Goal: Information Seeking & Learning: Learn about a topic

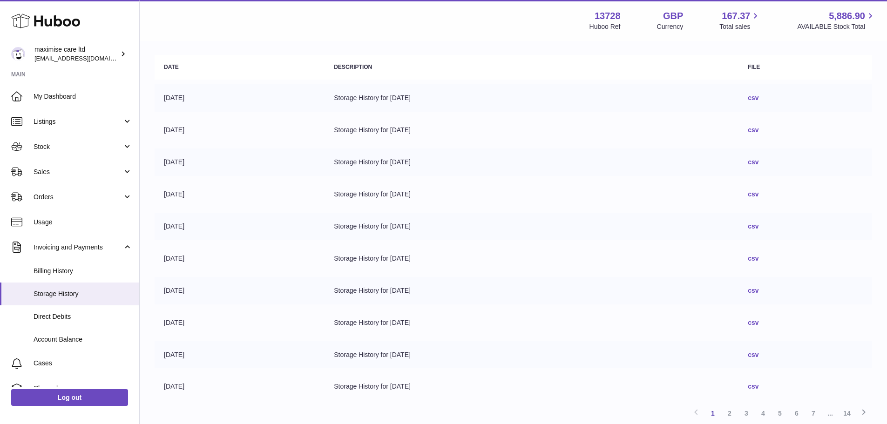
scroll to position [178, 0]
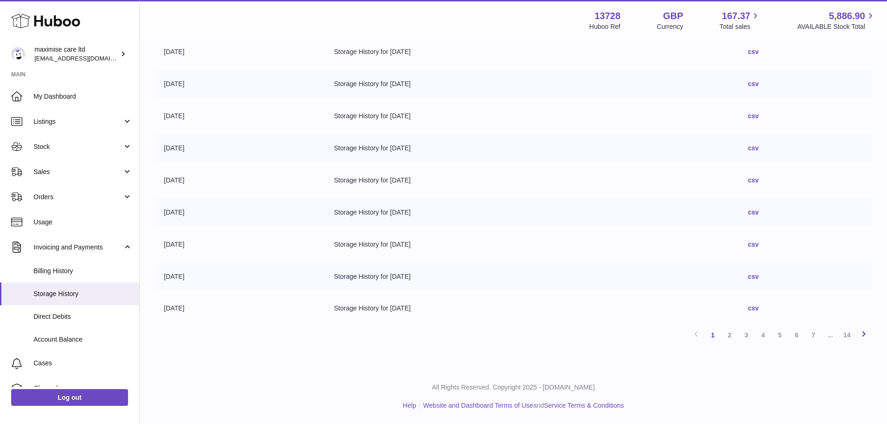
click at [865, 333] on icon at bounding box center [863, 334] width 11 height 12
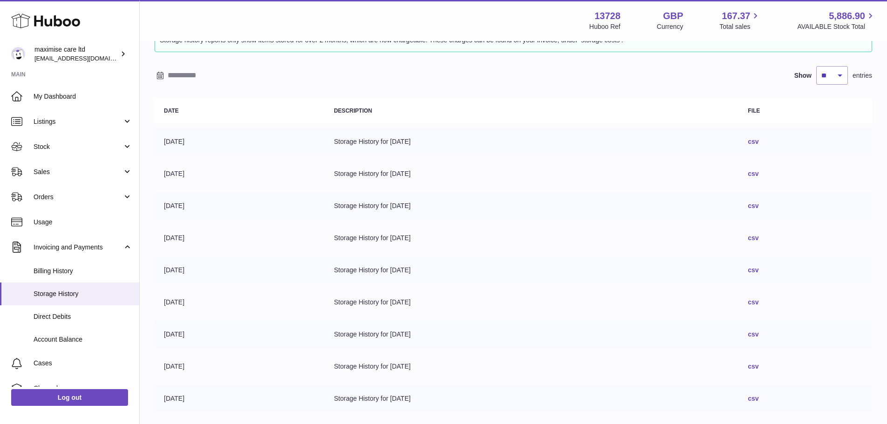
scroll to position [178, 0]
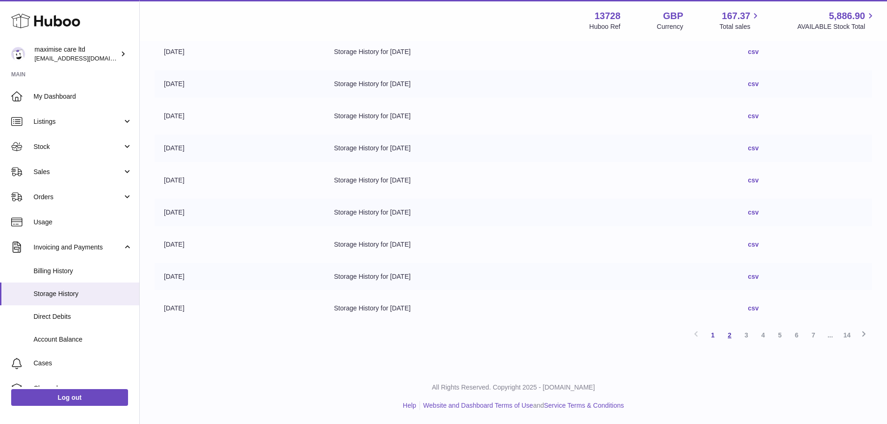
click at [730, 334] on link "2" at bounding box center [730, 335] width 17 height 17
click at [731, 333] on link "2" at bounding box center [730, 335] width 17 height 17
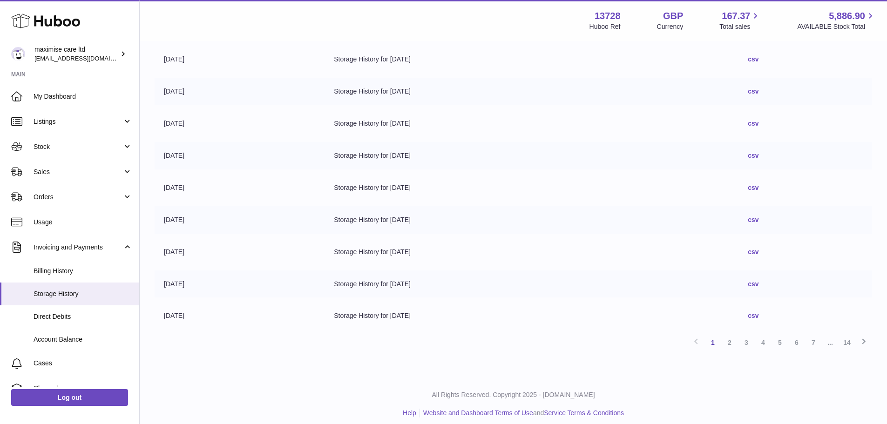
scroll to position [178, 0]
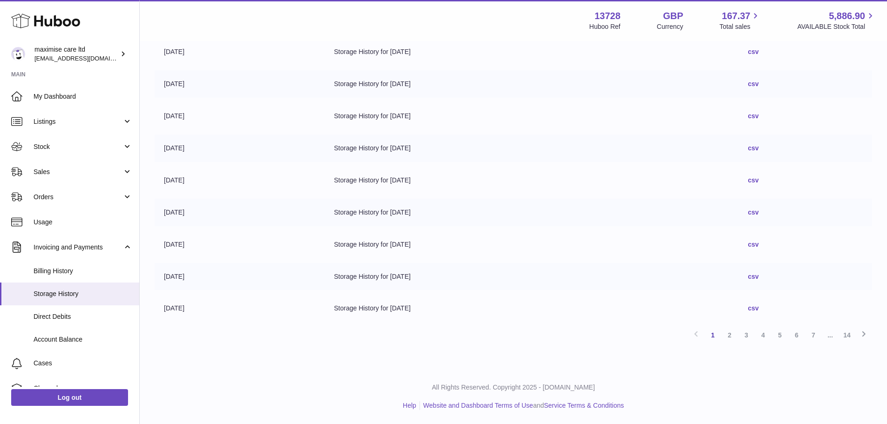
click at [776, 307] on td "csv" at bounding box center [806, 308] width 134 height 27
click at [759, 306] on link "csv" at bounding box center [753, 308] width 11 height 7
click at [759, 279] on link "csv" at bounding box center [753, 276] width 11 height 7
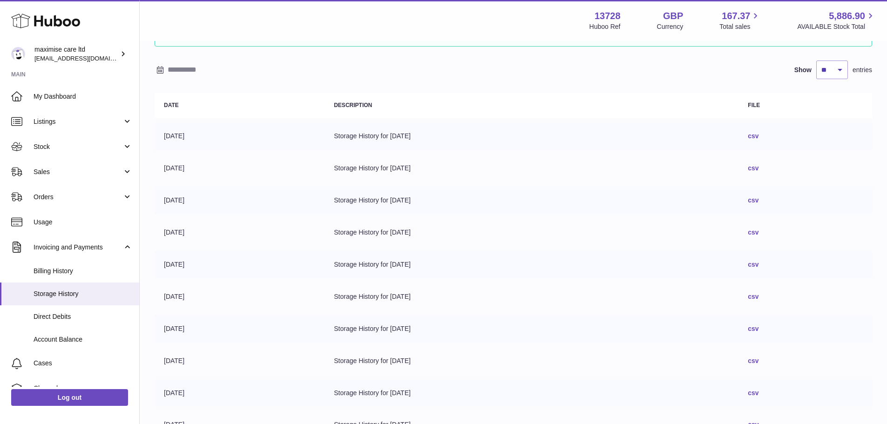
scroll to position [0, 0]
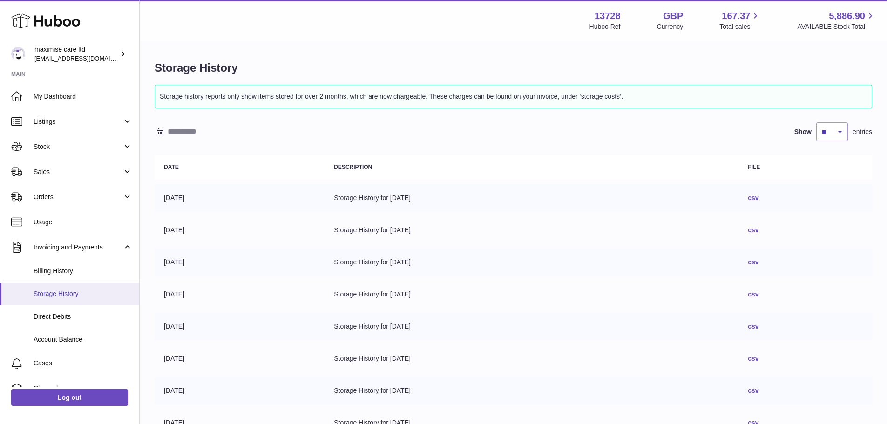
click at [75, 291] on span "Storage History" at bounding box center [83, 294] width 99 height 9
click at [79, 275] on span "Billing History" at bounding box center [83, 271] width 99 height 9
click at [80, 275] on span "Billing History" at bounding box center [83, 271] width 99 height 9
click at [81, 274] on span "Billing History" at bounding box center [83, 271] width 99 height 9
click at [61, 268] on span "Billing History" at bounding box center [83, 271] width 99 height 9
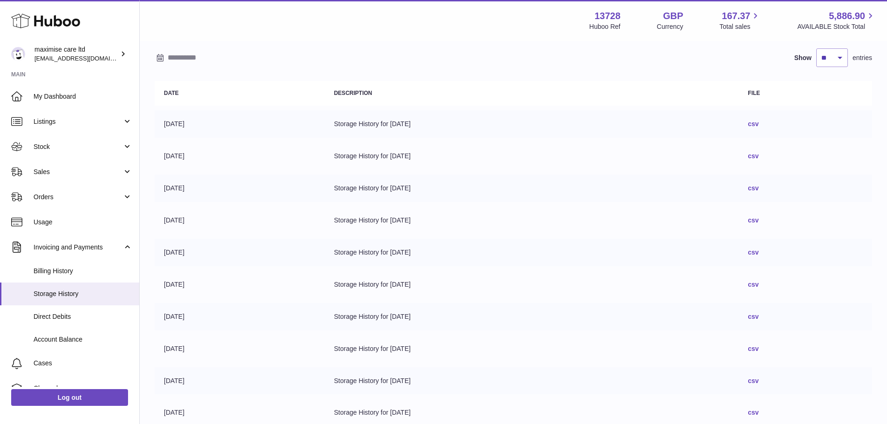
scroll to position [93, 0]
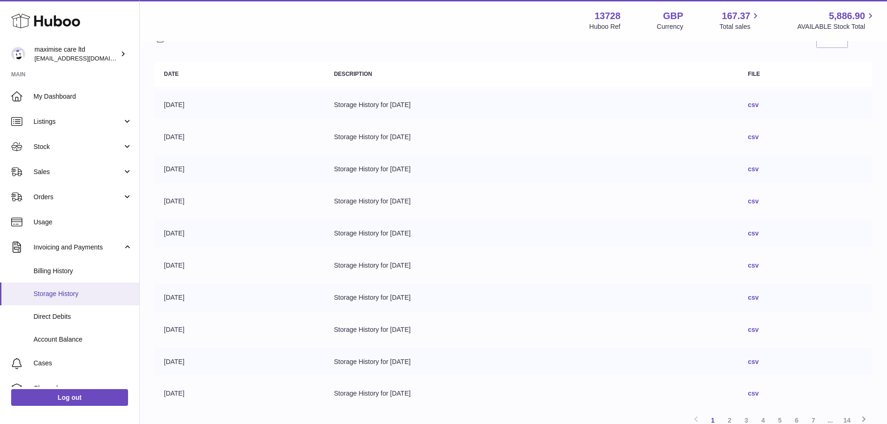
click at [63, 292] on span "Storage History" at bounding box center [83, 294] width 99 height 9
click at [68, 275] on span "Billing History" at bounding box center [83, 271] width 99 height 9
click at [75, 320] on span "Direct Debits" at bounding box center [83, 317] width 99 height 9
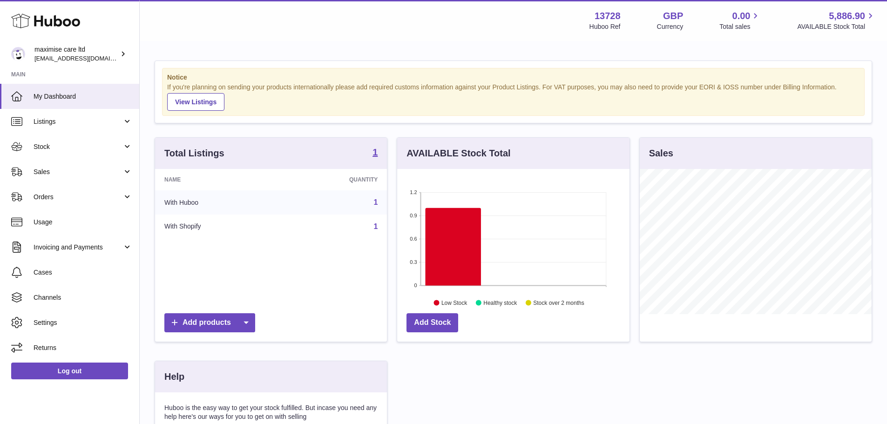
scroll to position [145, 232]
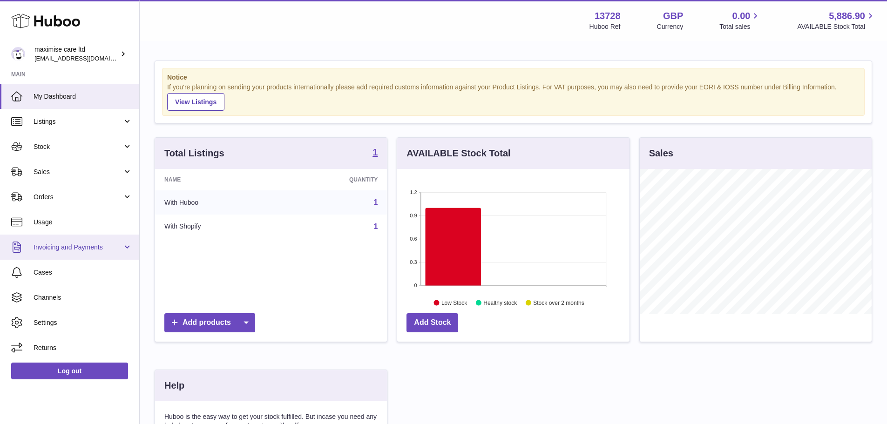
click at [74, 247] on span "Invoicing and Payments" at bounding box center [78, 247] width 89 height 9
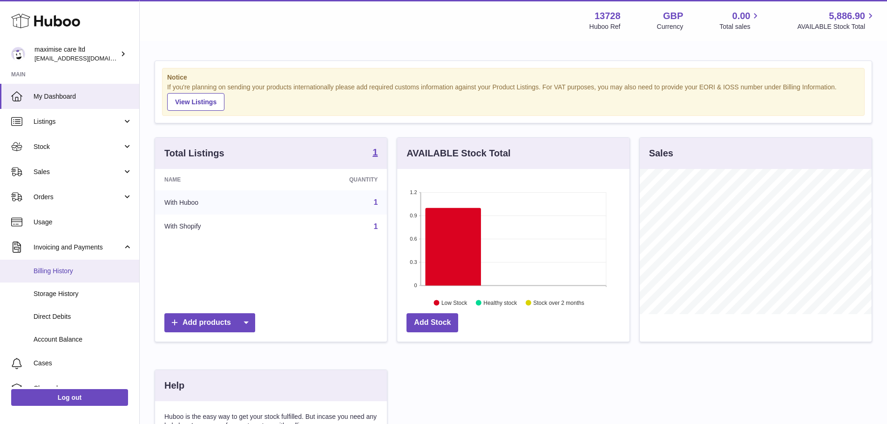
click at [82, 263] on link "Billing History" at bounding box center [69, 271] width 139 height 23
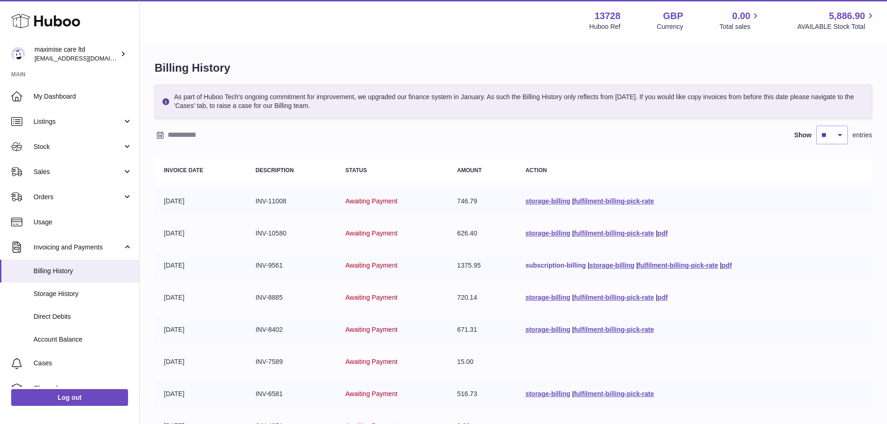
click at [561, 266] on link "subscription-billing" at bounding box center [555, 265] width 61 height 7
click at [551, 202] on link "storage-billing" at bounding box center [547, 200] width 45 height 7
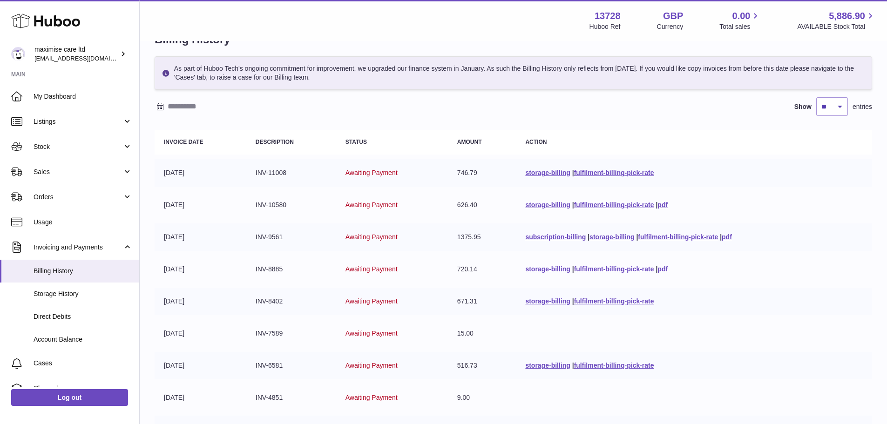
scroll to position [47, 0]
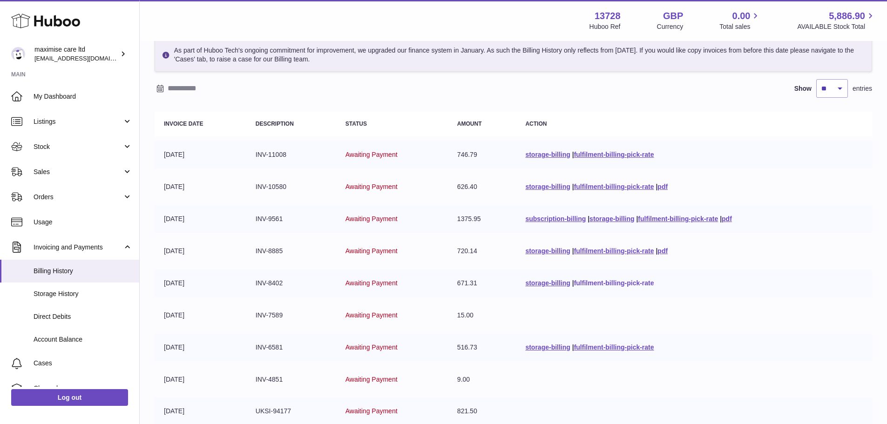
click at [632, 280] on link "fulfilment-billing-pick-rate" at bounding box center [614, 282] width 80 height 7
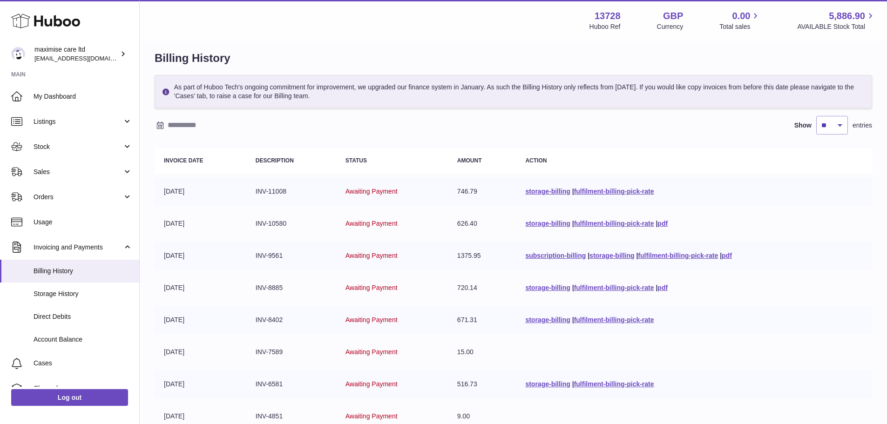
scroll to position [0, 0]
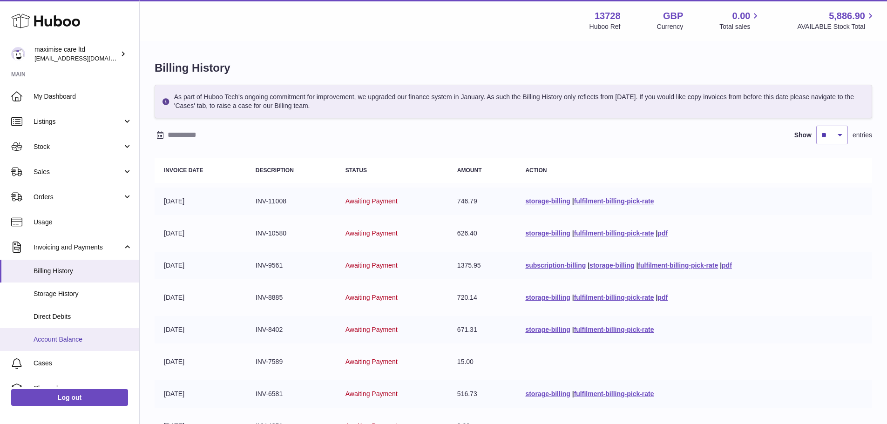
click at [71, 337] on span "Account Balance" at bounding box center [83, 339] width 99 height 9
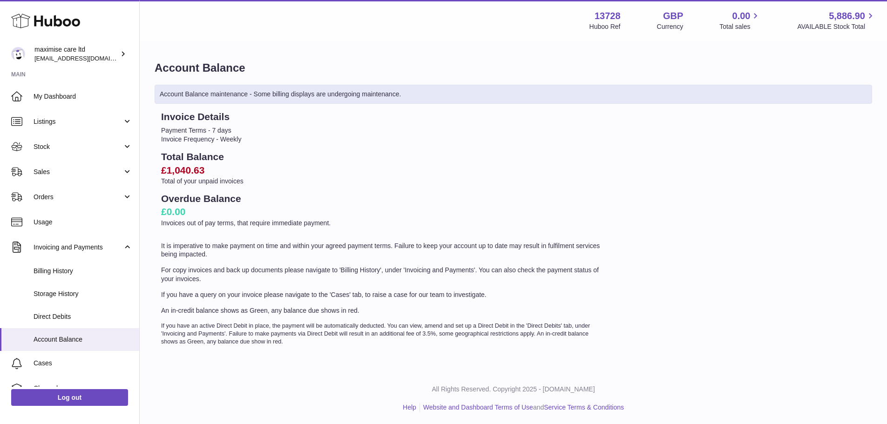
click at [99, 320] on span "Direct Debits" at bounding box center [83, 317] width 99 height 9
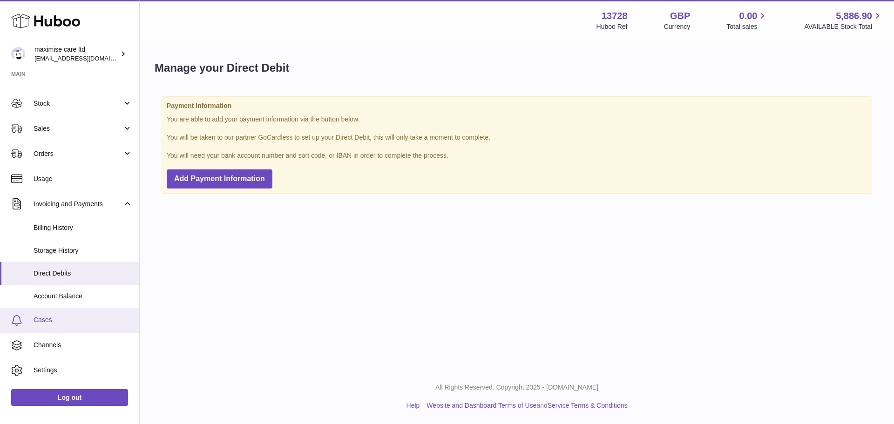
scroll to position [64, 0]
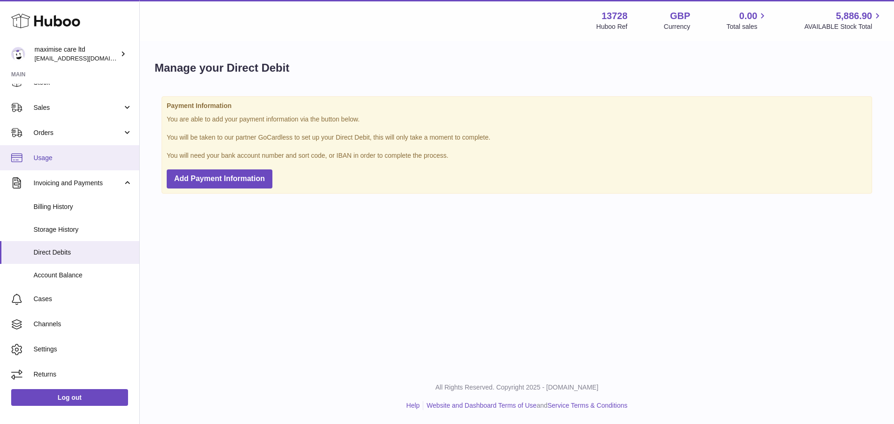
click at [99, 154] on span "Usage" at bounding box center [83, 158] width 99 height 9
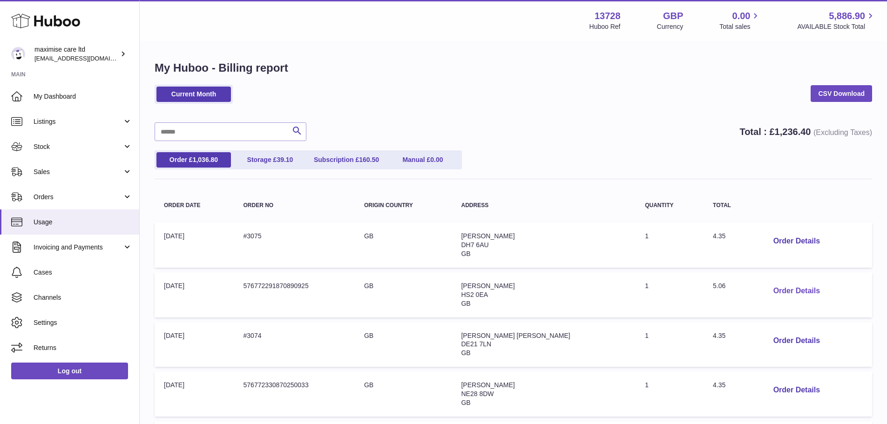
click at [794, 292] on button "Order Details" at bounding box center [796, 291] width 61 height 19
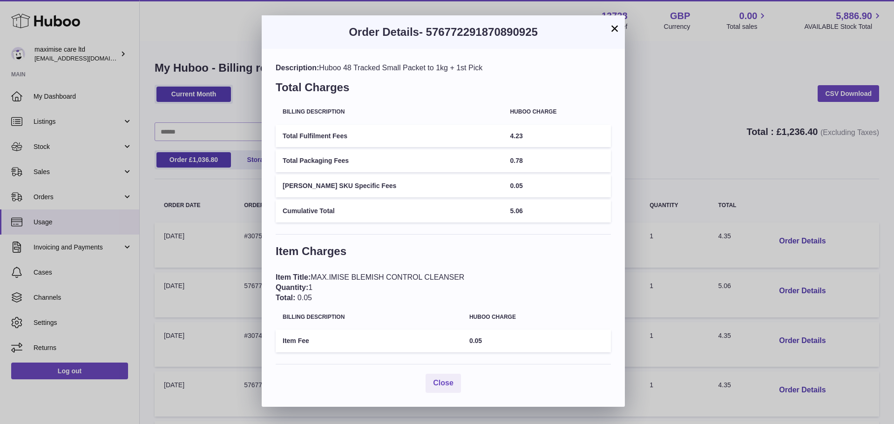
click at [617, 31] on button "×" at bounding box center [614, 28] width 11 height 11
